Goal: Task Accomplishment & Management: Manage account settings

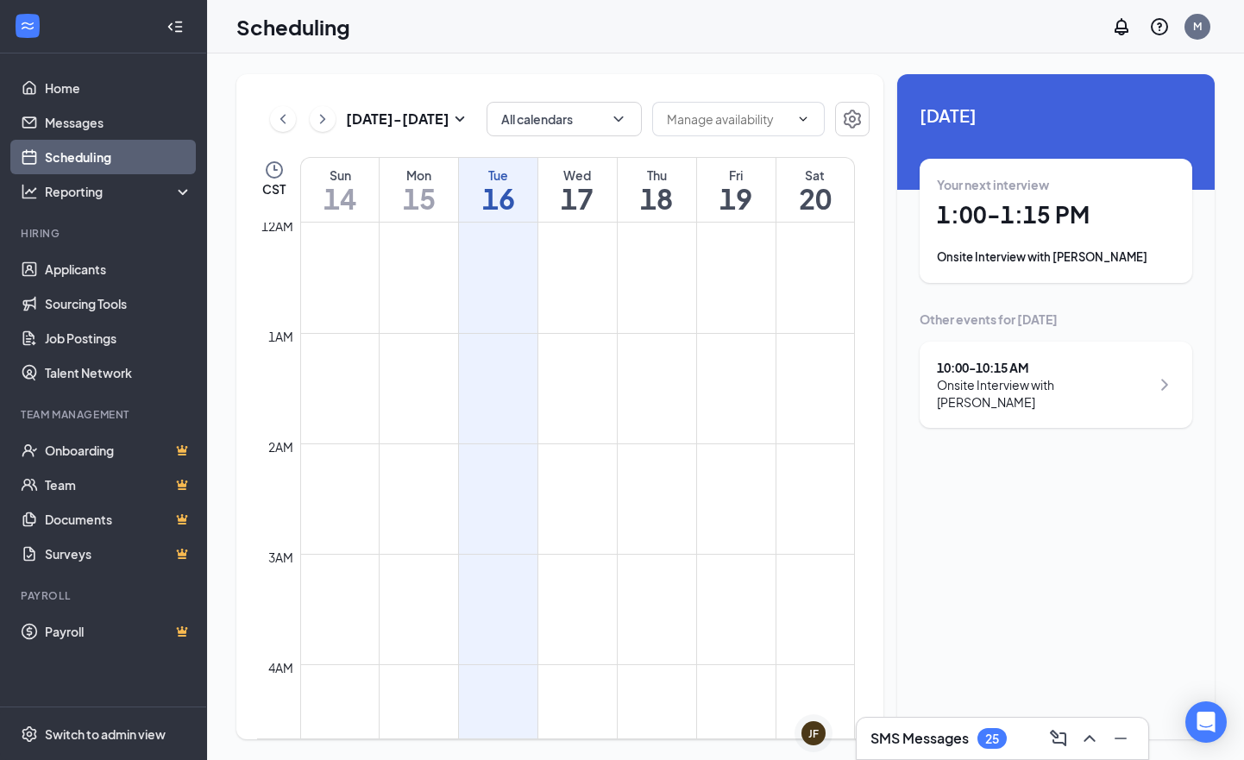
scroll to position [848, 0]
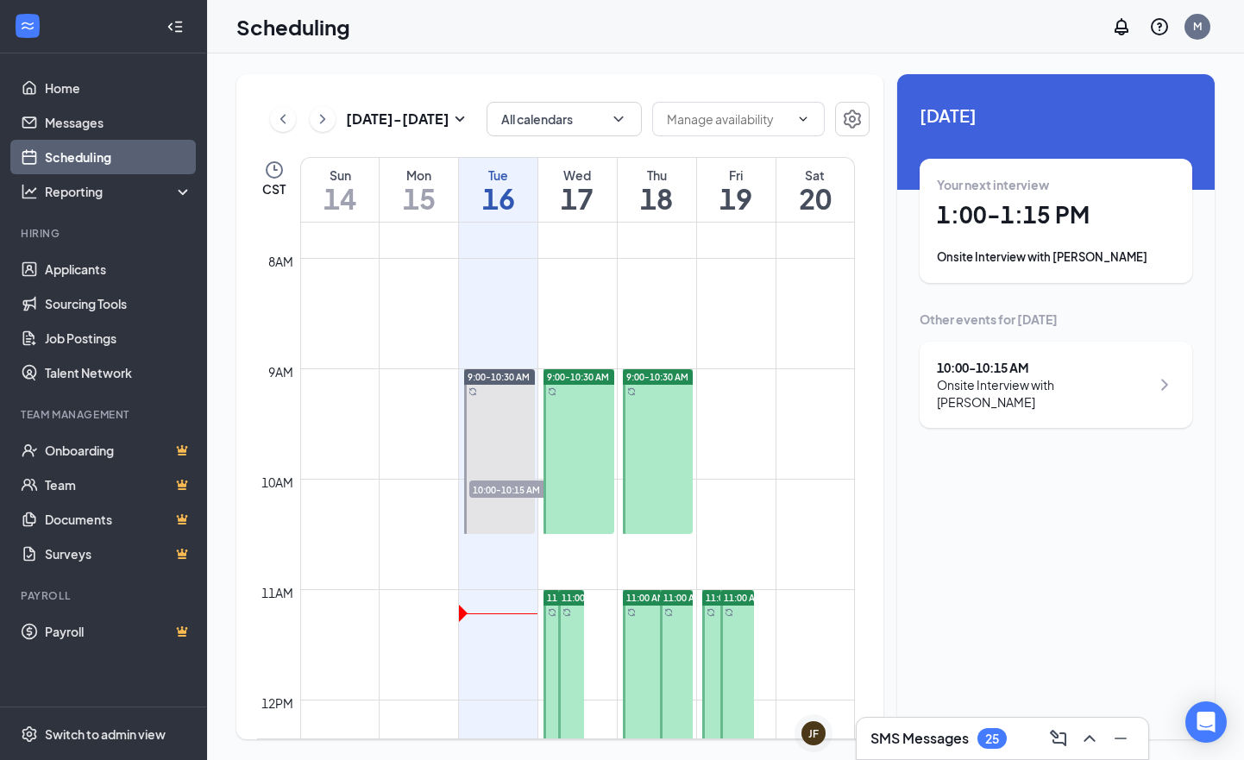
click at [575, 201] on h1 "17" at bounding box center [577, 198] width 78 height 29
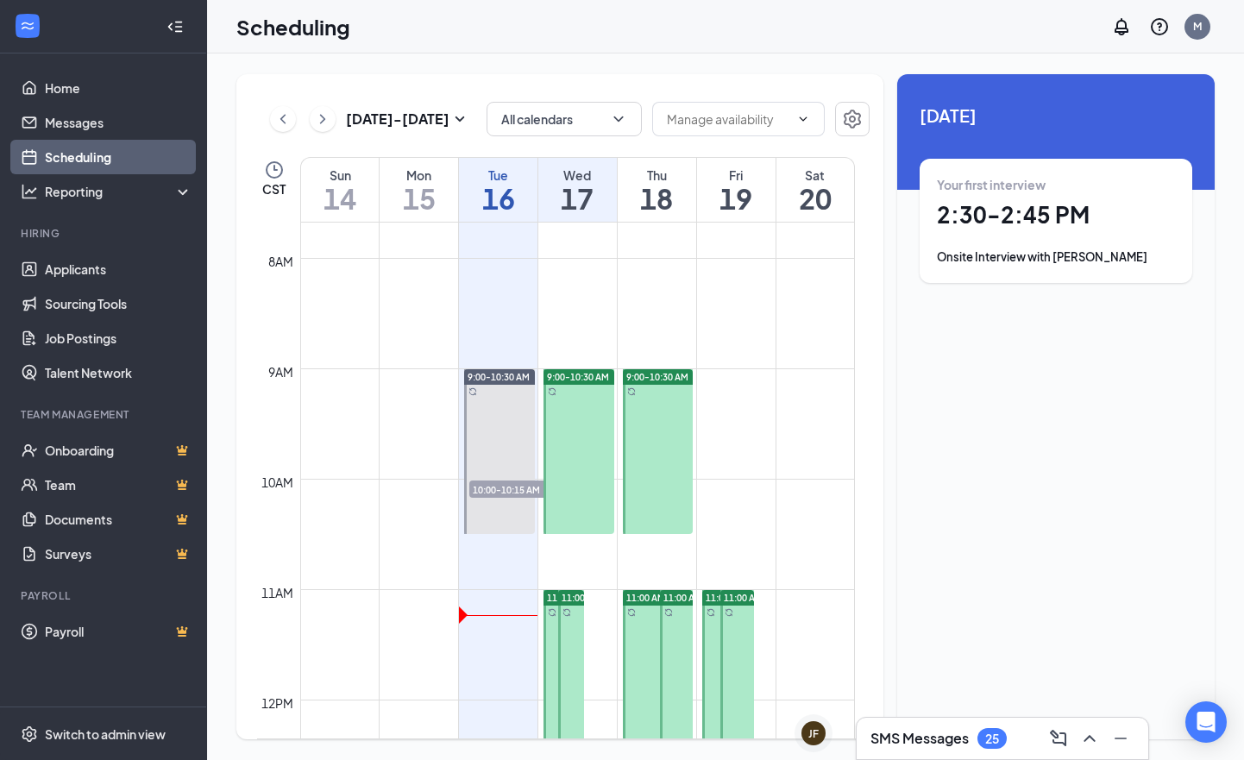
click at [993, 214] on h1 "2:30 - 2:45 PM" at bounding box center [1056, 214] width 238 height 29
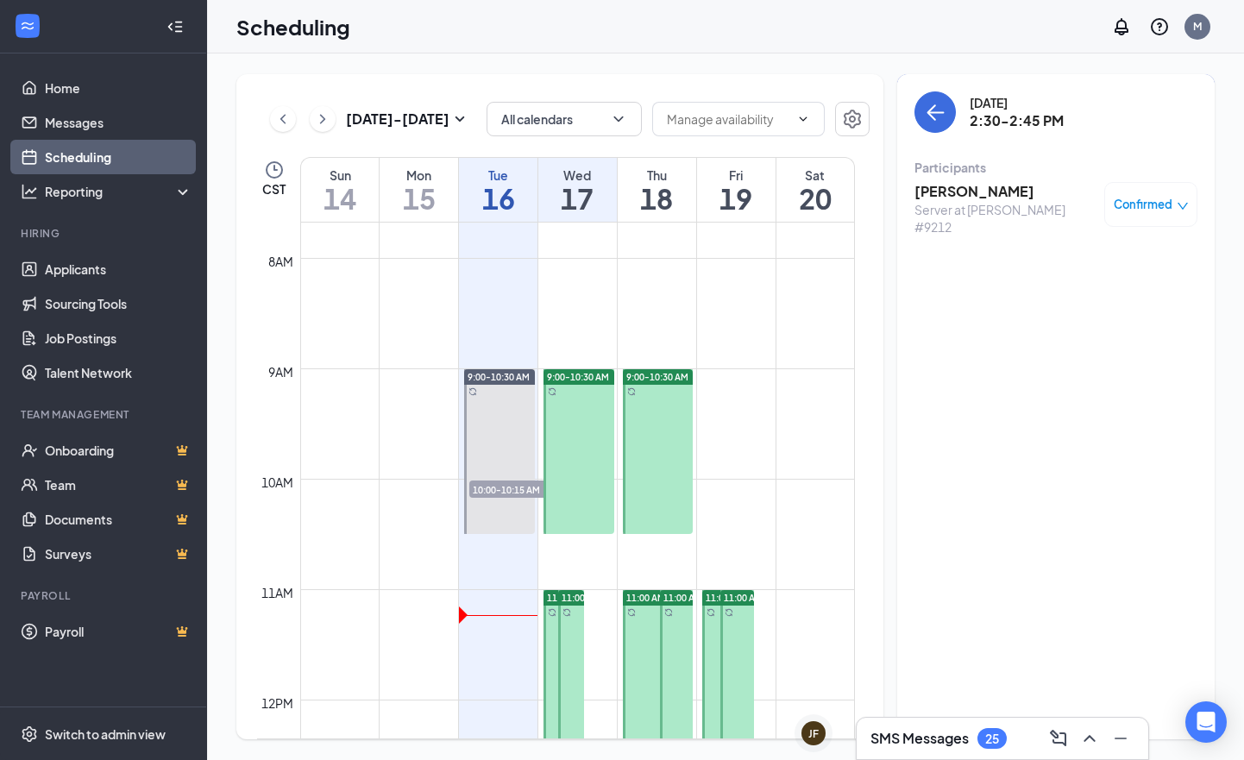
click at [1182, 206] on icon "down" at bounding box center [1182, 206] width 12 height 12
click at [1098, 261] on span "Request Reschedule" at bounding box center [1111, 260] width 118 height 19
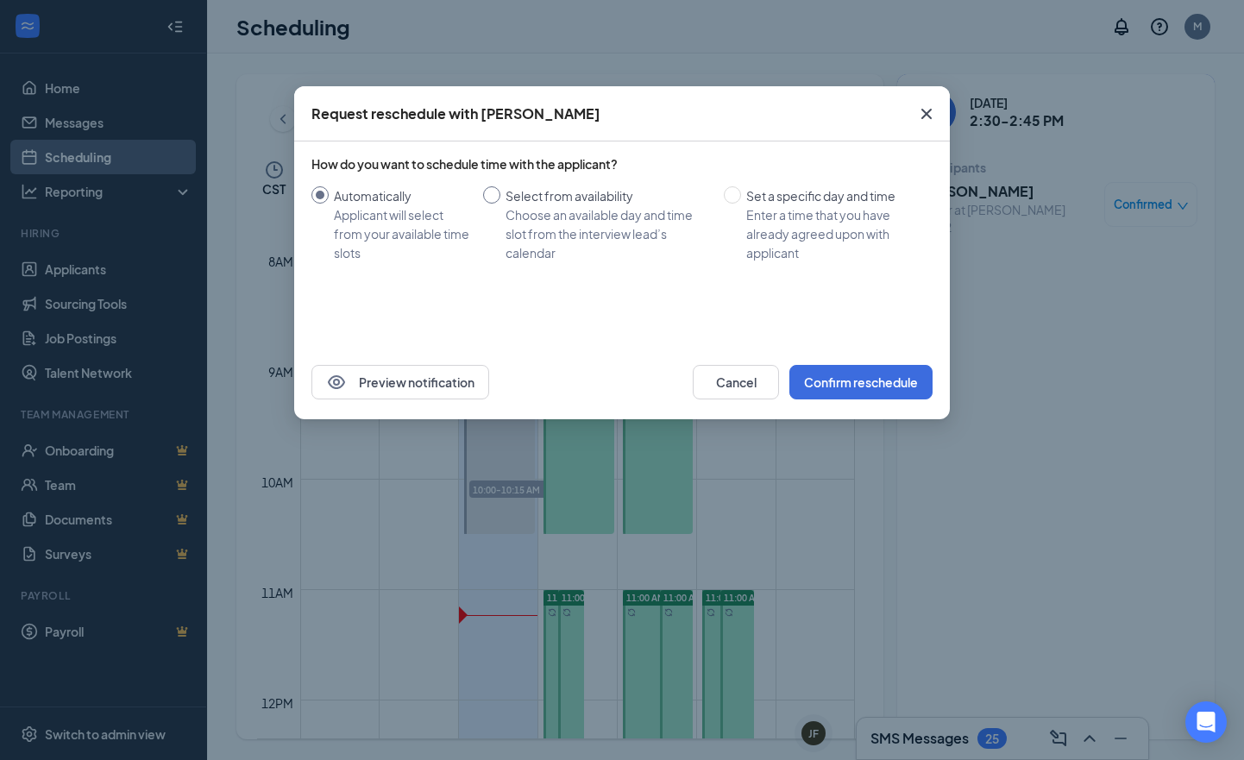
click at [493, 193] on input "Select from availability Choose an available day and time slot from the intervi…" at bounding box center [491, 194] width 17 height 17
radio input "true"
radio input "false"
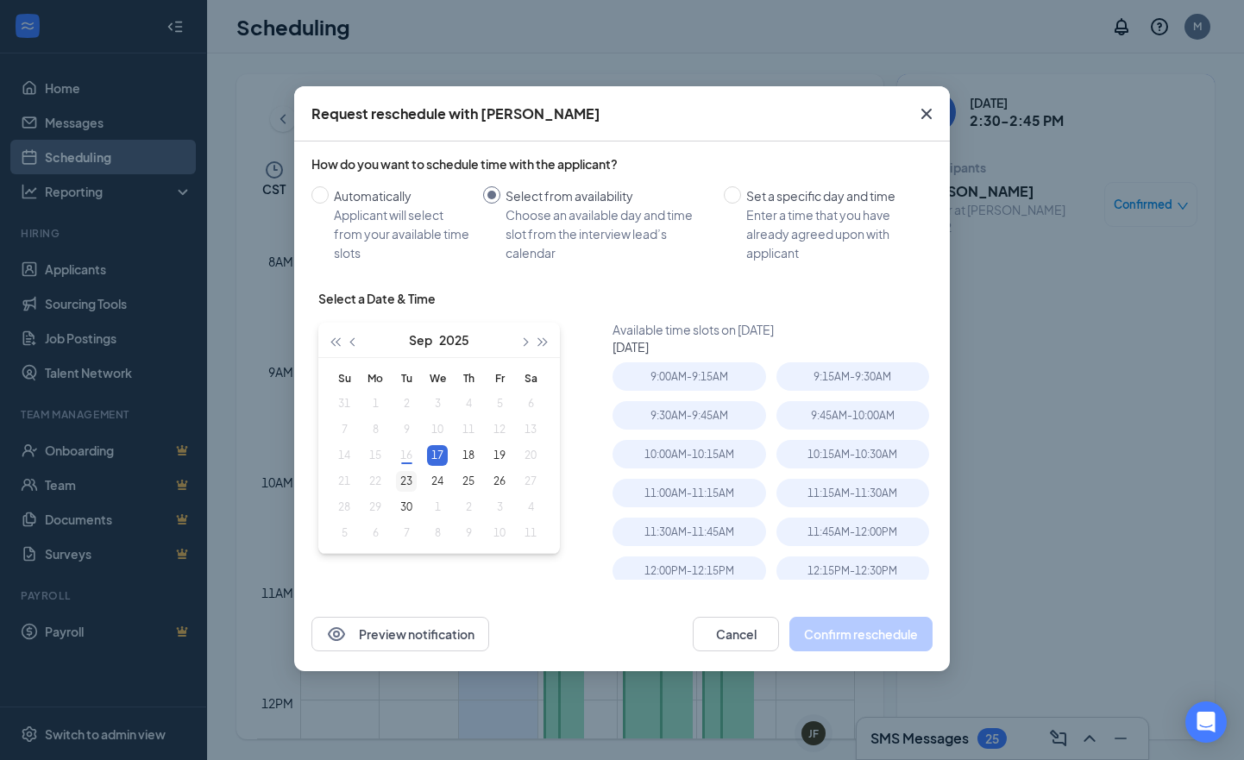
click at [408, 479] on div "23" at bounding box center [406, 481] width 21 height 21
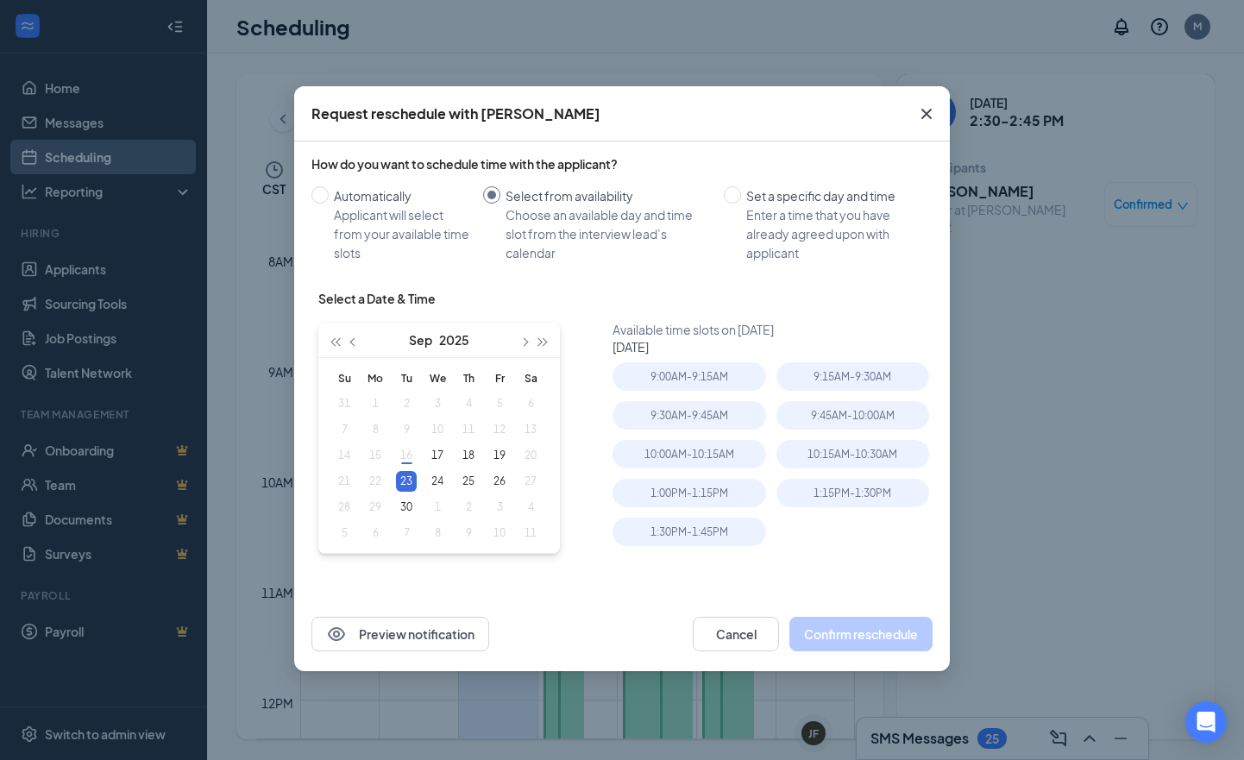
type input "Sep 23, 2025"
click at [693, 449] on div "10:00AM - 10:15AM" at bounding box center [688, 454] width 153 height 28
click at [862, 633] on button "Confirm reschedule" at bounding box center [860, 634] width 143 height 35
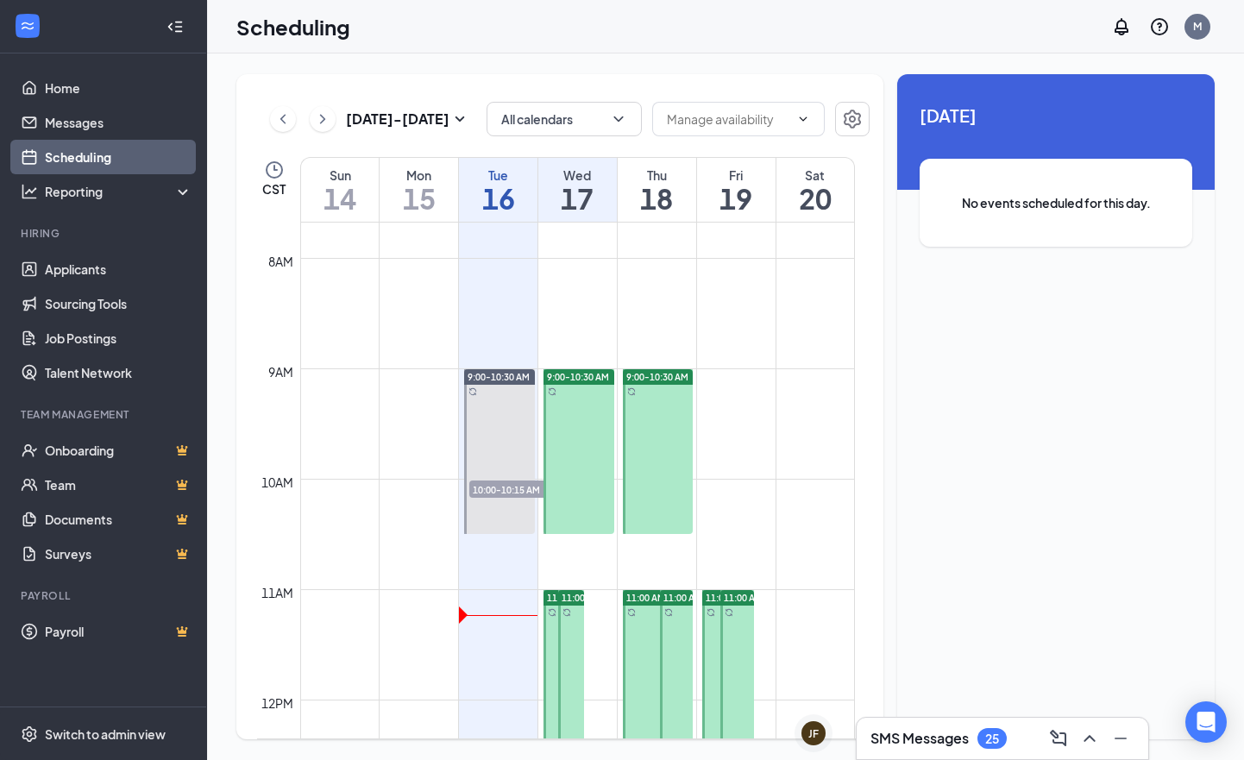
click at [572, 194] on h1 "17" at bounding box center [577, 198] width 78 height 29
click at [505, 189] on h1 "16" at bounding box center [498, 198] width 78 height 29
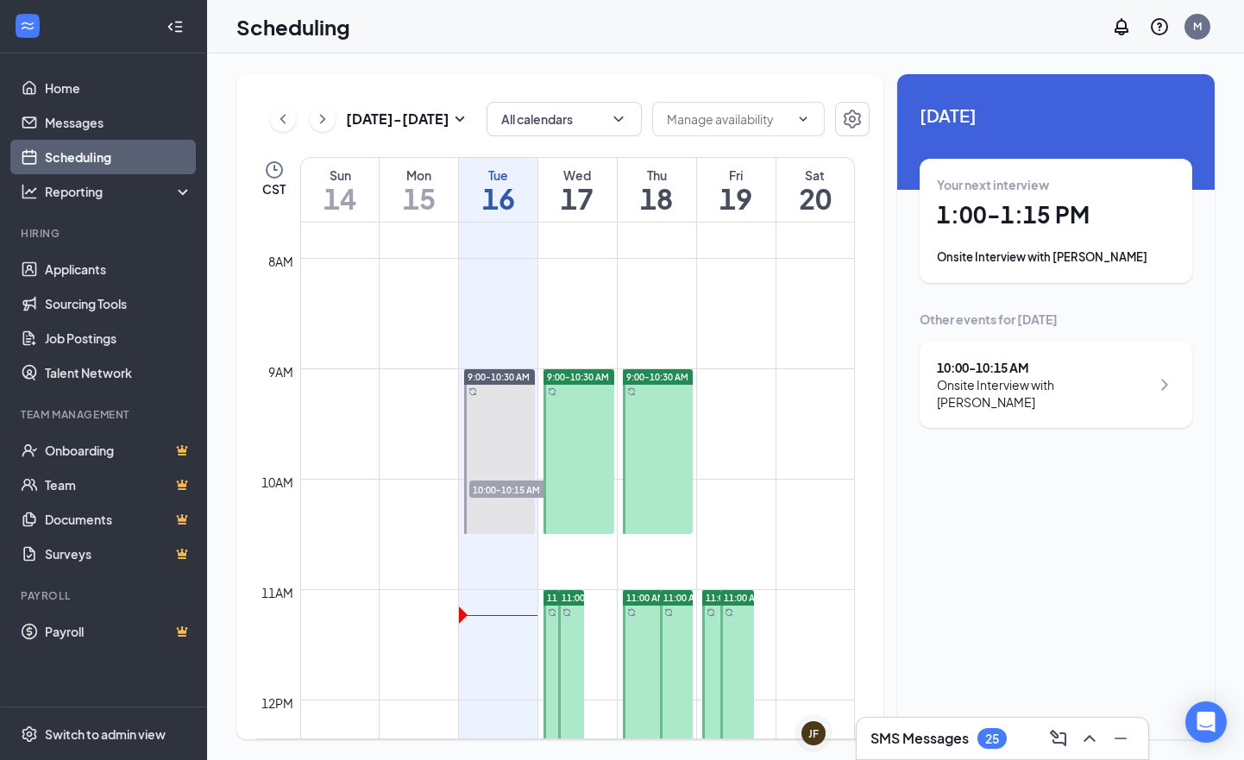
click at [1164, 381] on icon "ChevronRight" at bounding box center [1164, 384] width 21 height 21
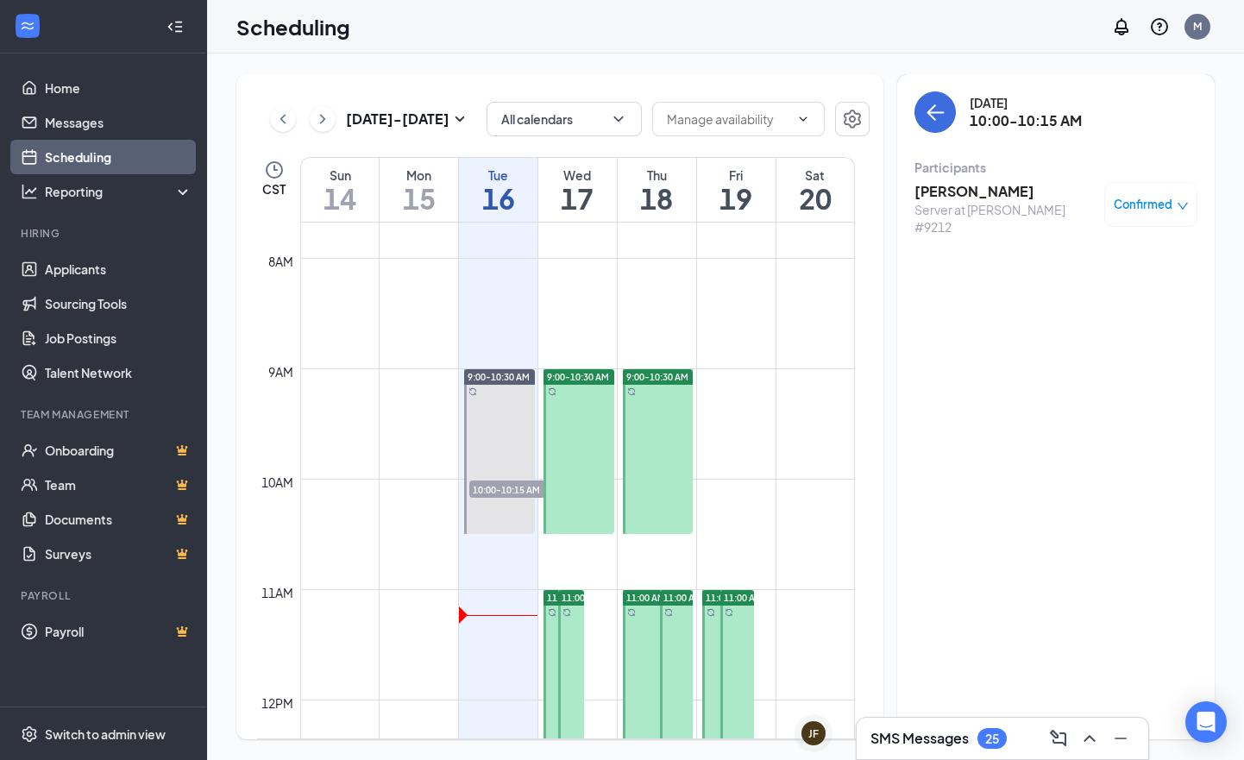
click at [1176, 201] on icon "down" at bounding box center [1182, 206] width 12 height 12
click at [1107, 286] on span "Mark complete" at bounding box center [1095, 289] width 86 height 19
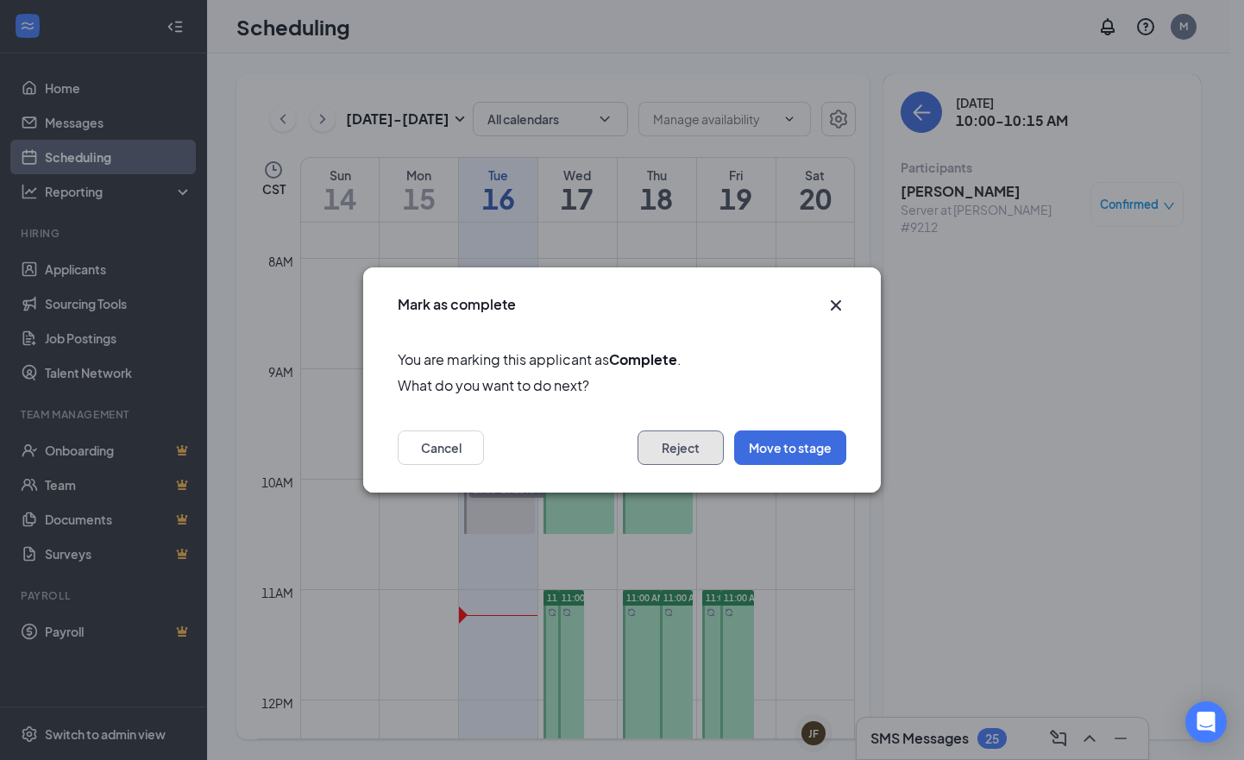
click at [686, 447] on button "Reject" at bounding box center [680, 447] width 86 height 35
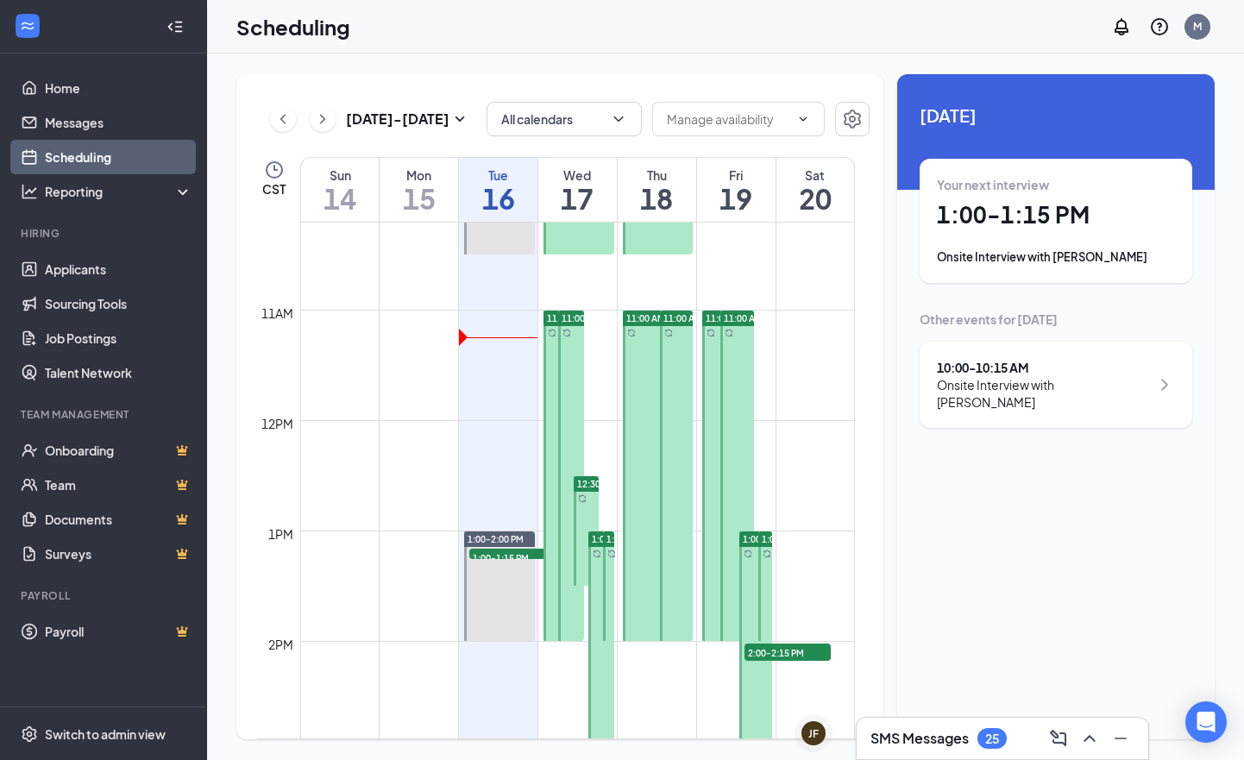
scroll to position [1314, 0]
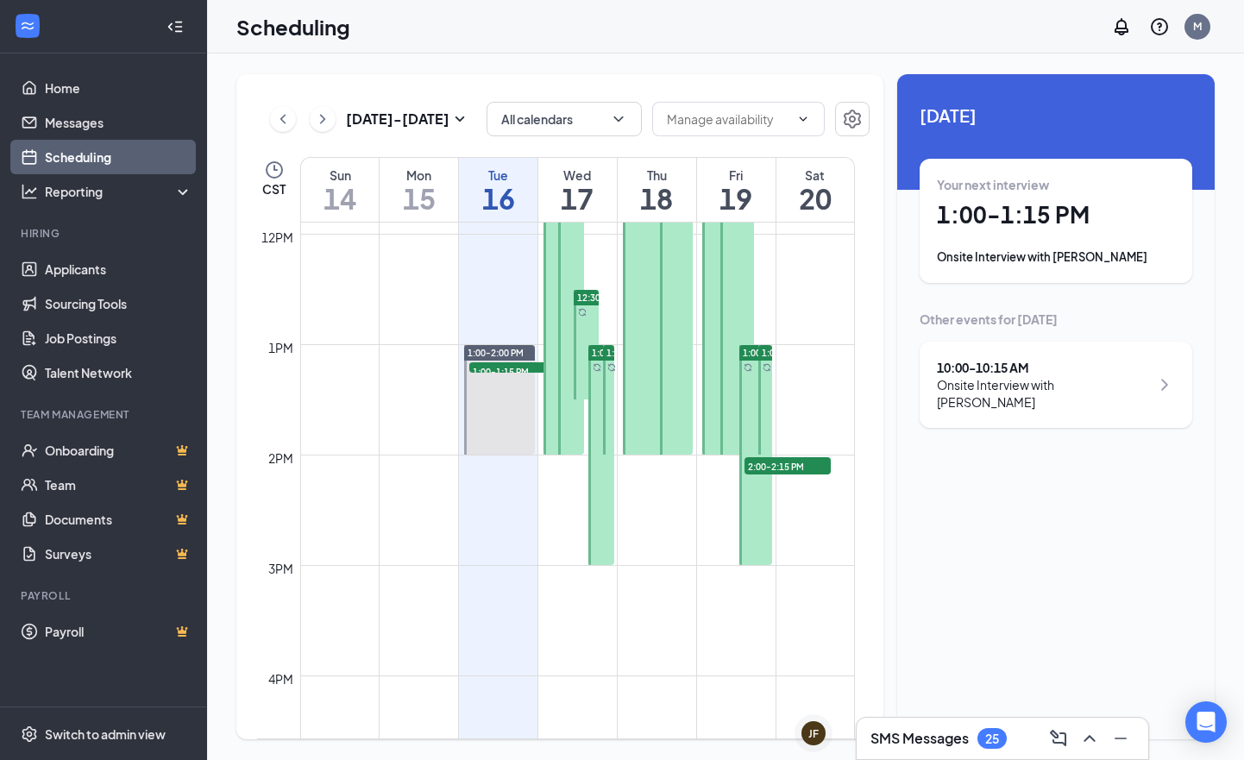
click at [752, 481] on div at bounding box center [755, 455] width 33 height 220
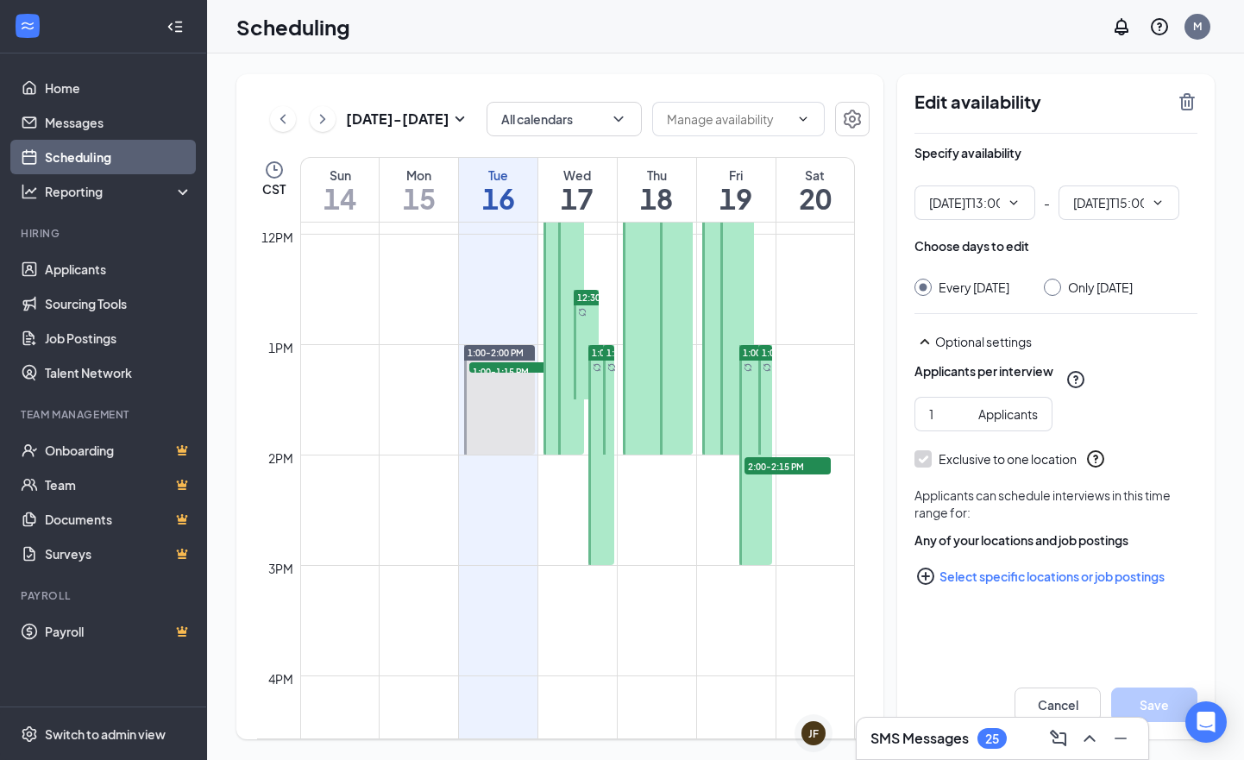
type input "01:00 PM"
type input "03:00 PM"
click at [923, 285] on input "Every Friday" at bounding box center [920, 285] width 12 height 12
click at [922, 286] on input "Every Friday" at bounding box center [920, 285] width 12 height 12
click at [503, 201] on h1 "16" at bounding box center [498, 198] width 78 height 29
